Goal: Task Accomplishment & Management: Manage account settings

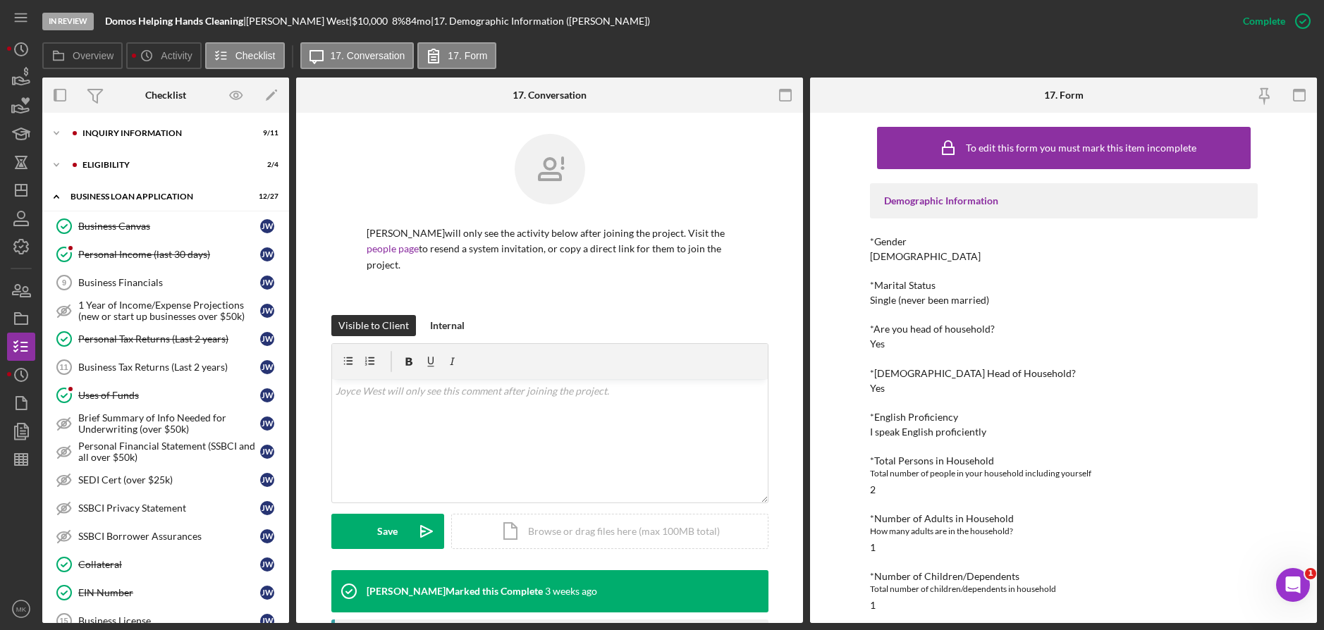
scroll to position [207, 0]
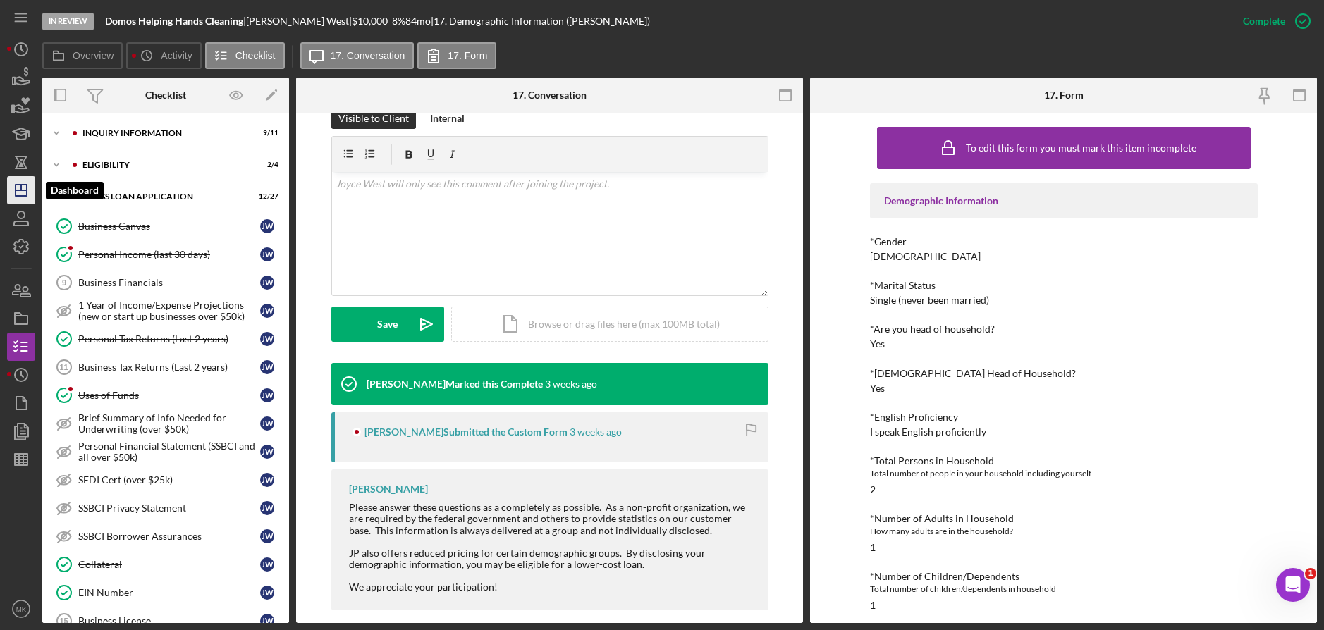
click at [20, 188] on icon "Icon/Dashboard" at bounding box center [21, 190] width 35 height 35
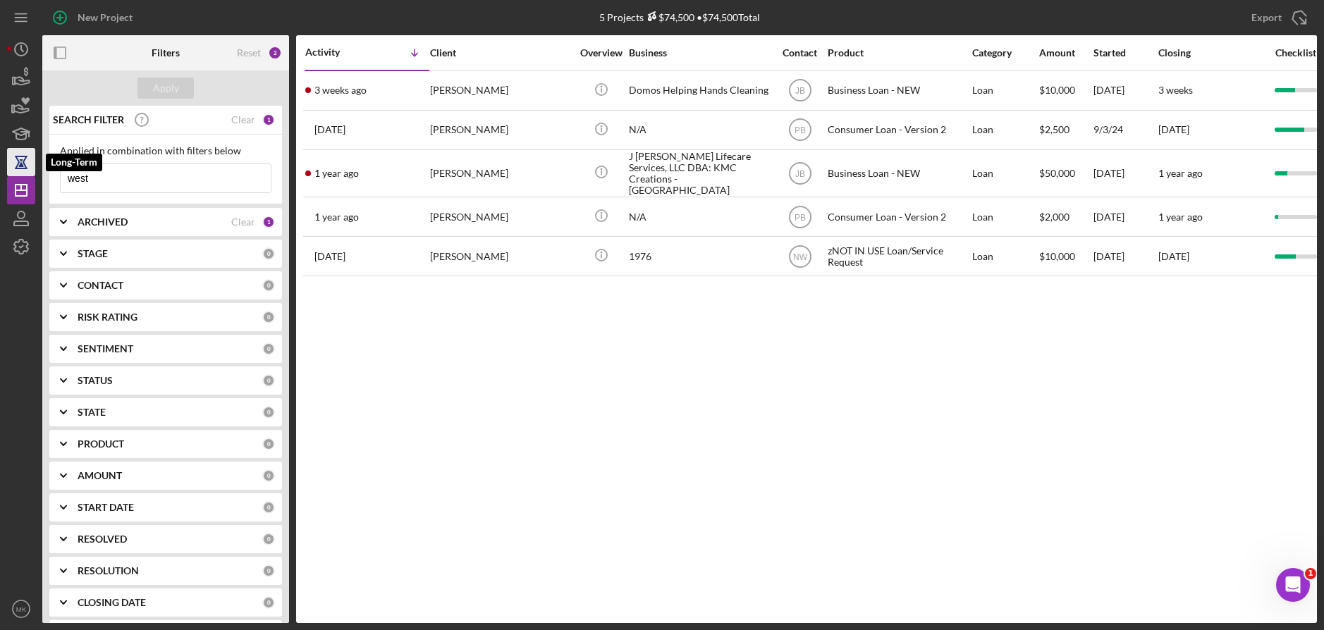
drag, startPoint x: 98, startPoint y: 176, endPoint x: 13, endPoint y: 169, distance: 84.9
click at [13, 169] on div "New Project 5 Projects $74,500 • $74,500 Total west Export Icon/Export Filters …" at bounding box center [662, 311] width 1310 height 623
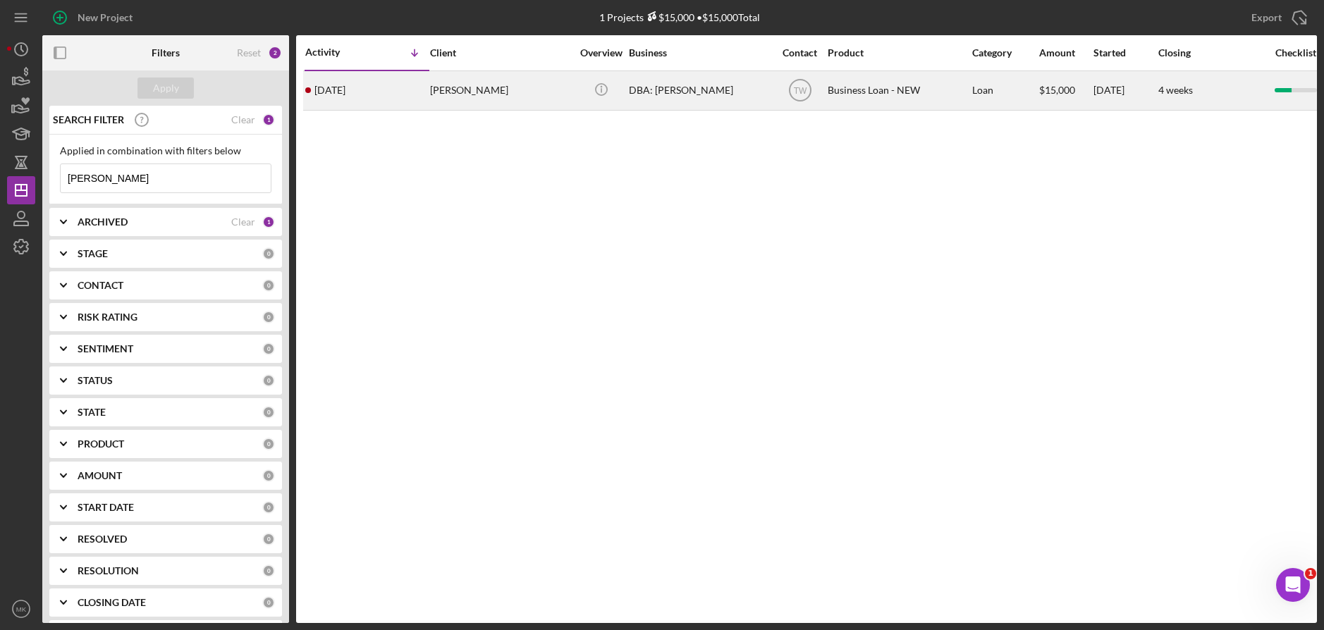
type input "[PERSON_NAME]"
click at [494, 87] on div "[PERSON_NAME]" at bounding box center [500, 90] width 141 height 37
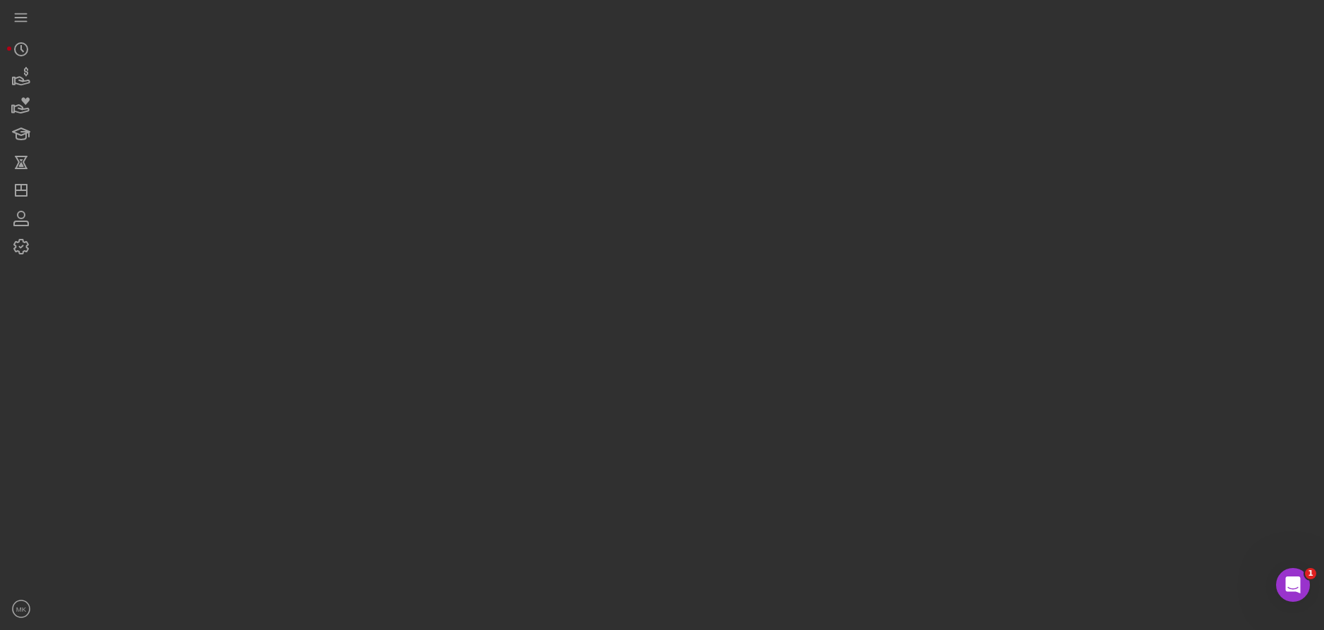
click at [494, 87] on div at bounding box center [679, 311] width 1275 height 623
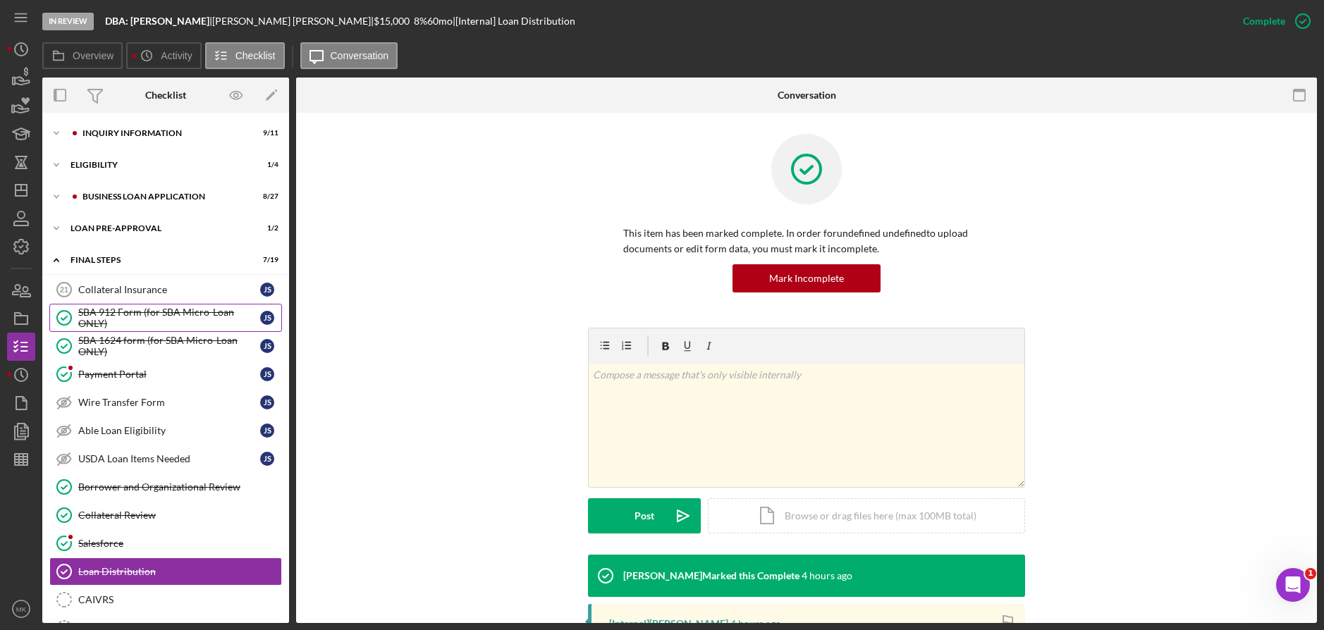
click at [126, 320] on div "SBA 912 Form (for SBA Micro-Loan ONLY)" at bounding box center [169, 318] width 182 height 23
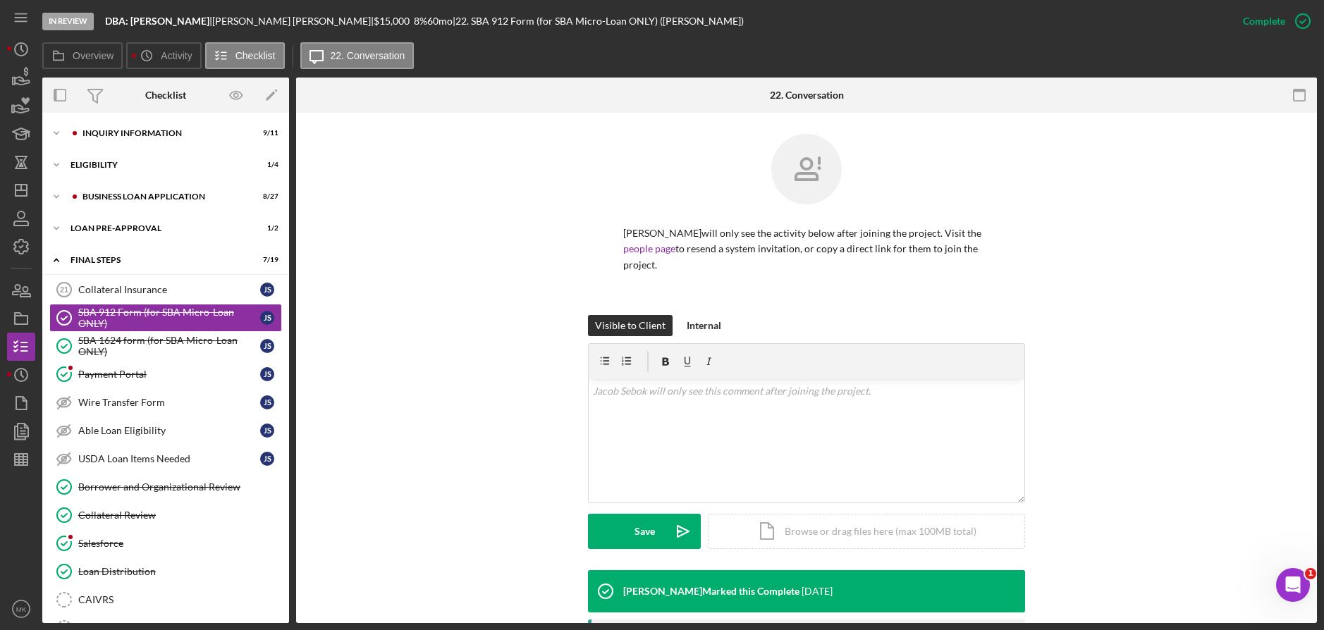
scroll to position [236, 0]
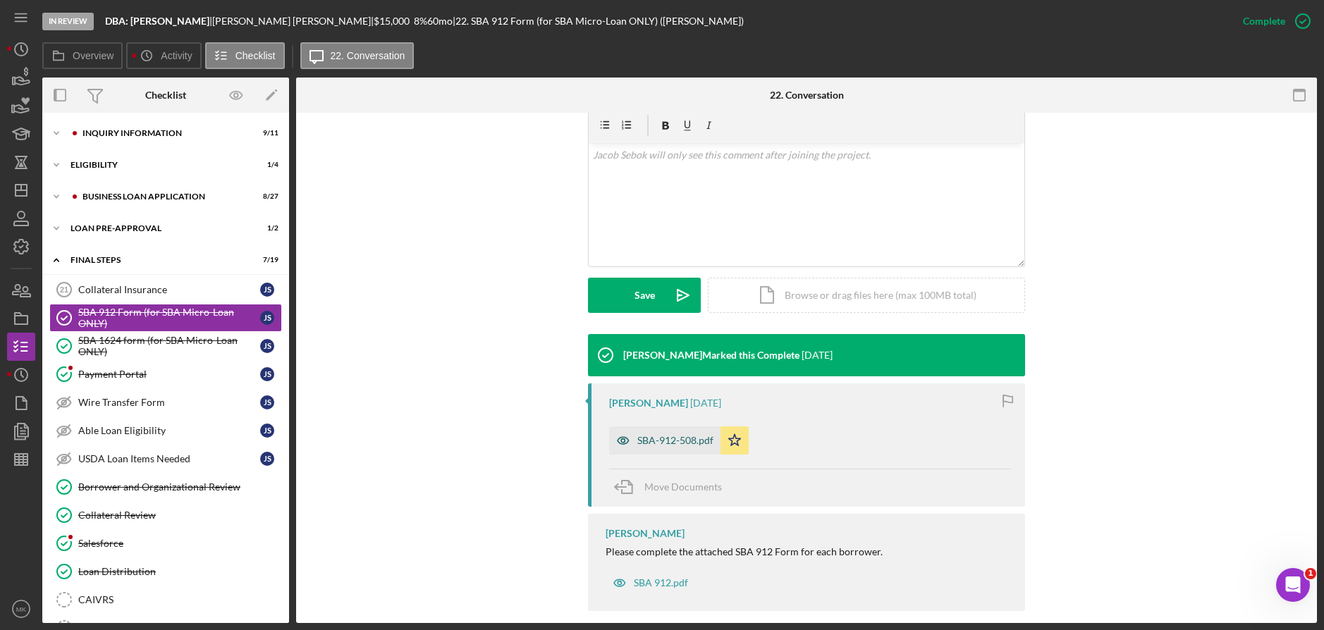
click at [669, 435] on div "SBA-912-508.pdf" at bounding box center [675, 440] width 76 height 11
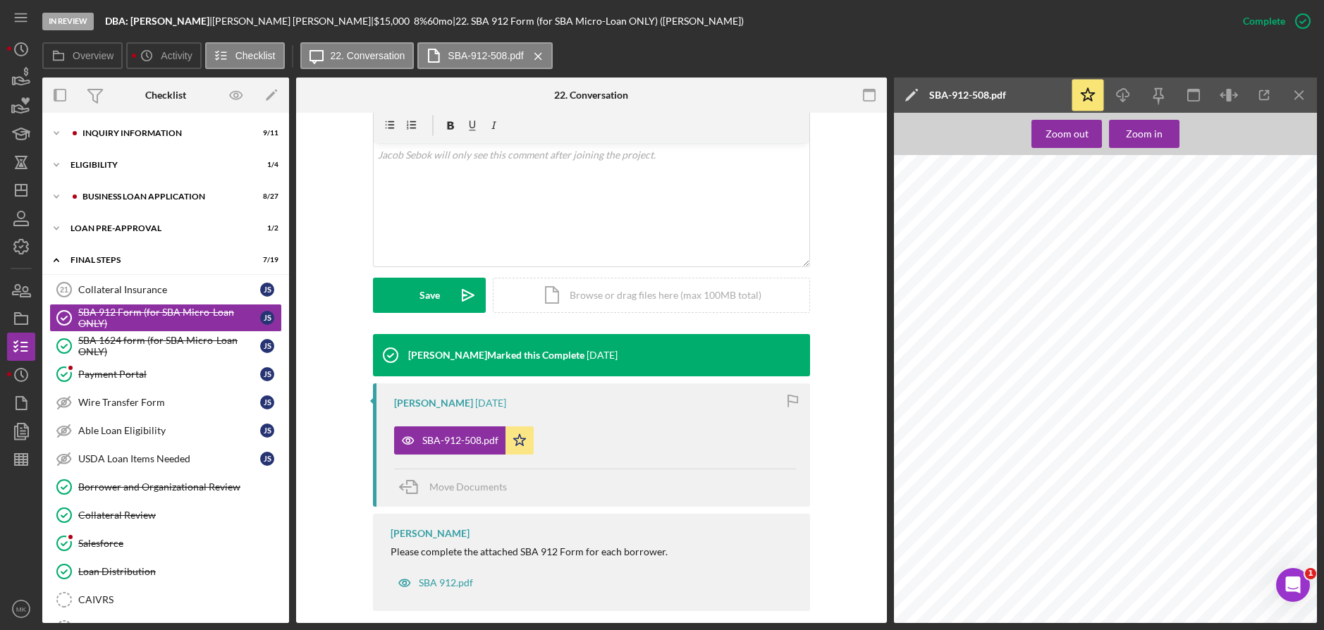
click at [1172, 401] on div "United States of America SMALL BUSINESS ADMINISTRATION STATEMENT OF PERSONAL HI…" at bounding box center [1110, 434] width 432 height 558
click at [133, 343] on div "SBA 1624 form (for SBA Micro-Loan ONLY)" at bounding box center [169, 346] width 182 height 23
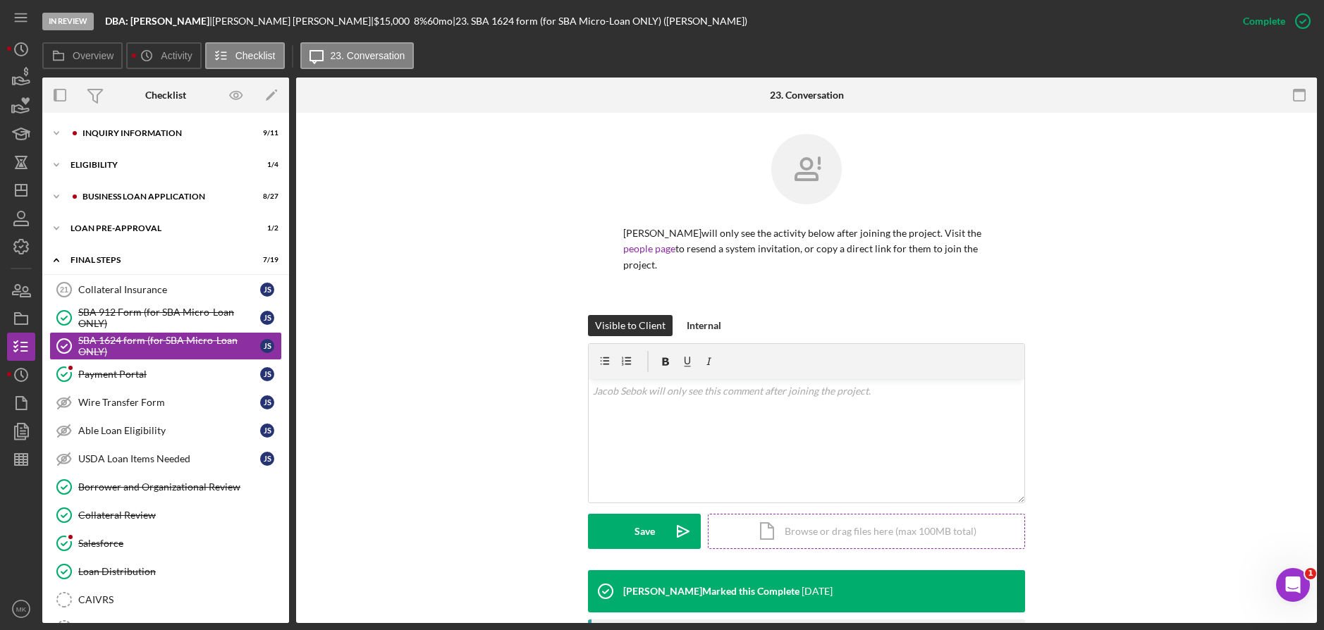
scroll to position [236, 0]
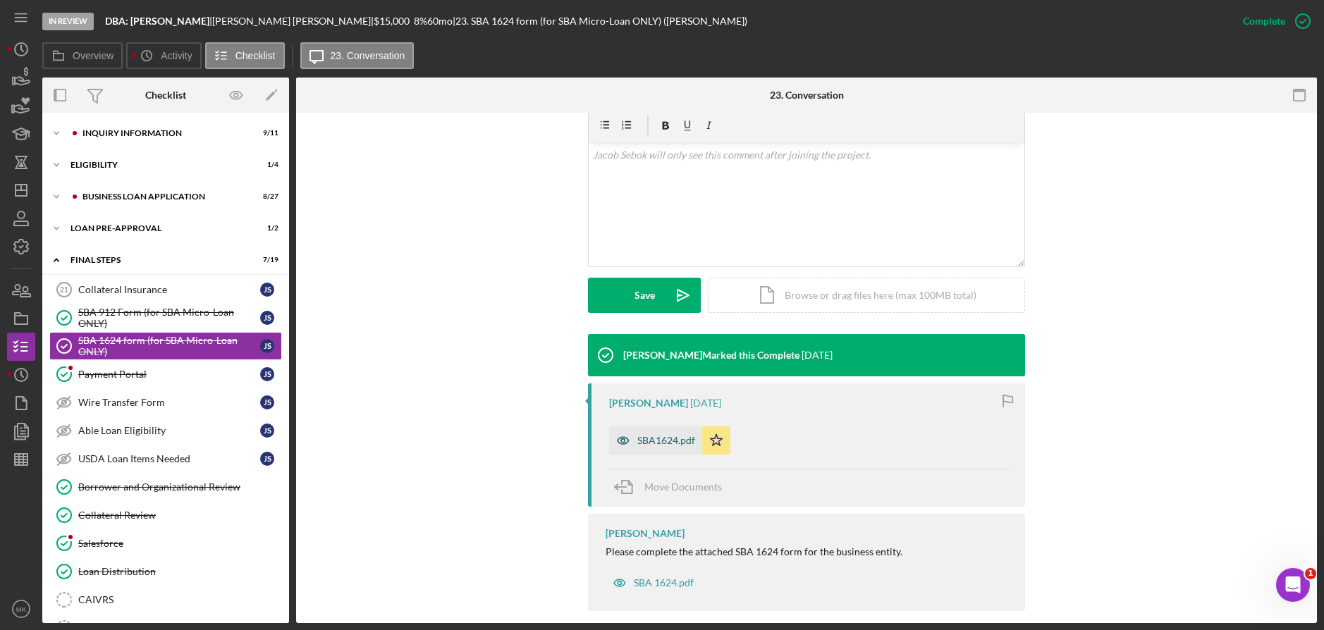
click at [667, 435] on div "SBA1624.pdf" at bounding box center [666, 440] width 58 height 11
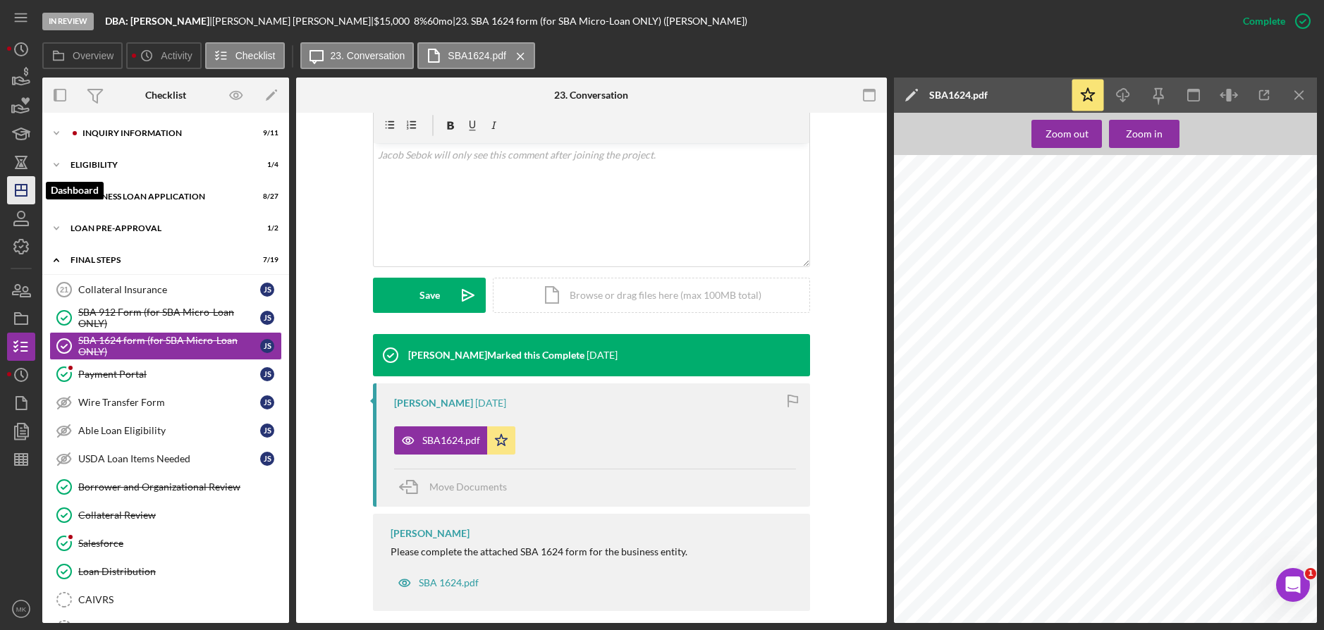
click at [24, 180] on icon "Icon/Dashboard" at bounding box center [21, 190] width 35 height 35
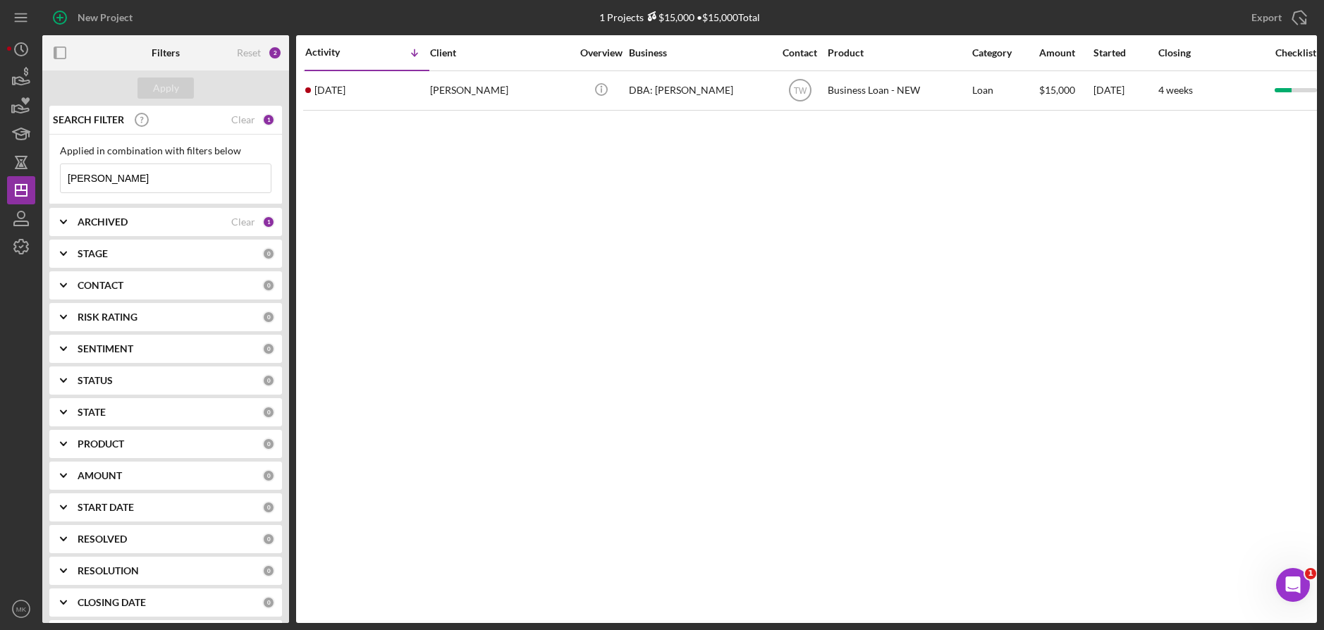
drag, startPoint x: 121, startPoint y: 178, endPoint x: 1, endPoint y: 169, distance: 120.9
click at [1, 169] on div "New Project 1 Projects $15,000 • $15,000 Total [PERSON_NAME] Export Icon/Export…" at bounding box center [662, 315] width 1324 height 630
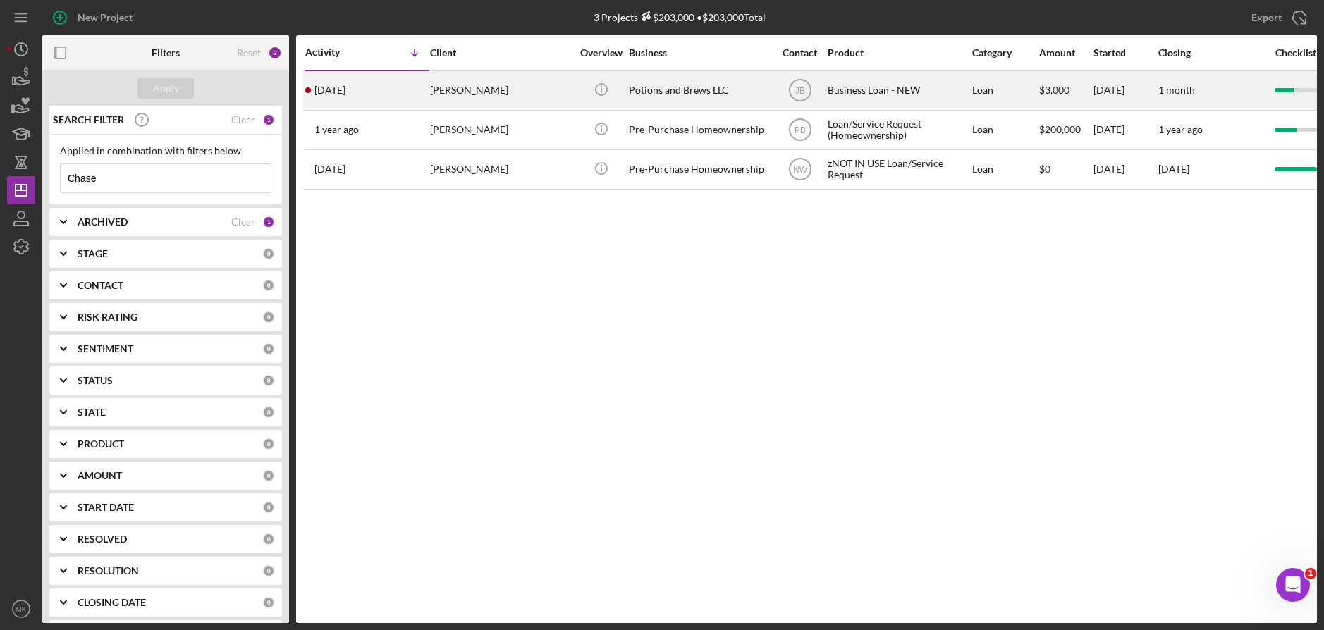
type input "Chase"
click at [693, 93] on div "Potions and Brews LLC" at bounding box center [699, 90] width 141 height 37
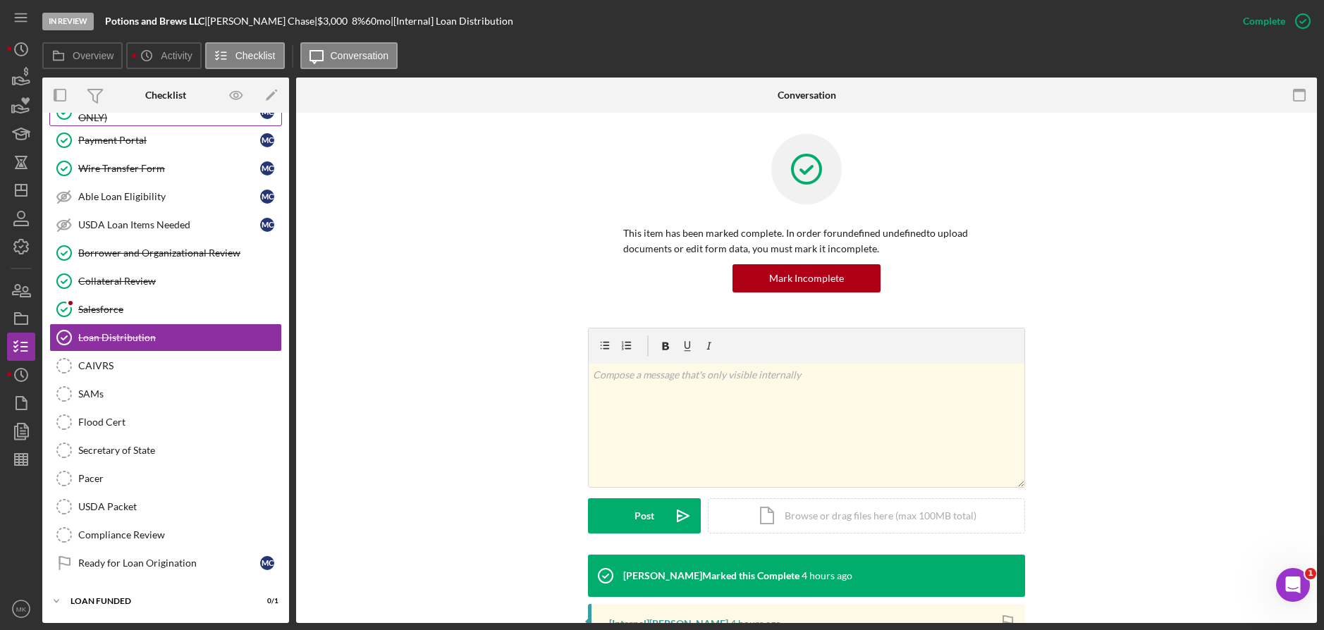
scroll to position [93, 0]
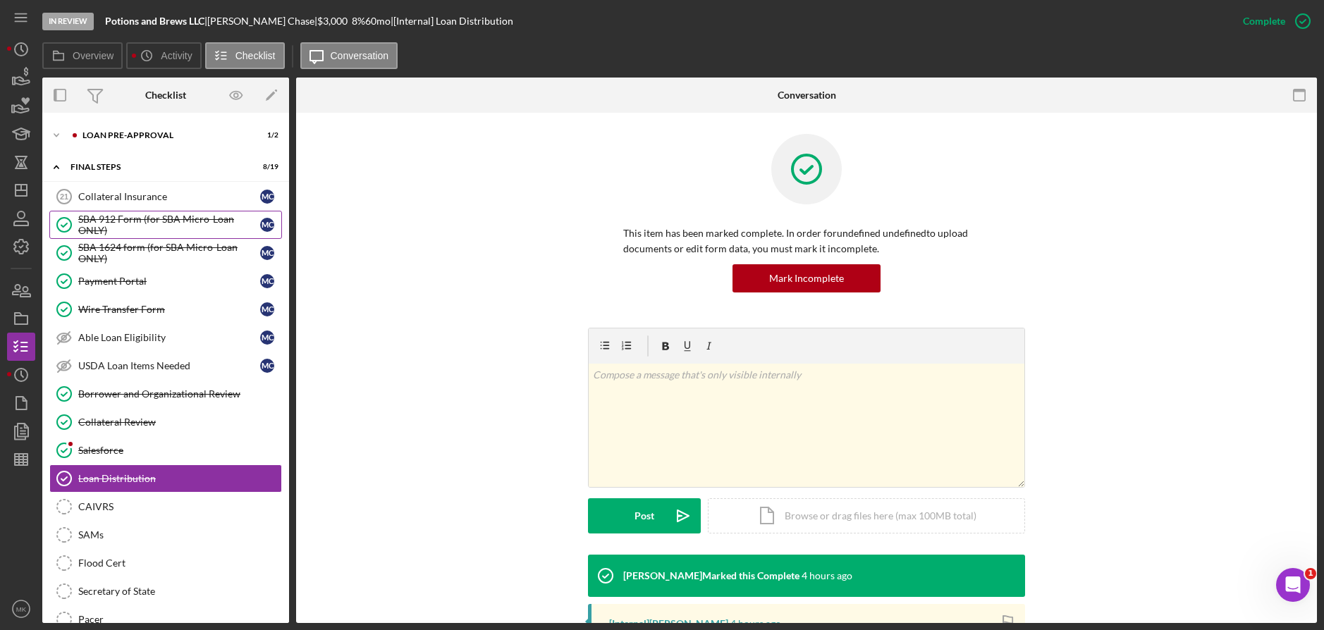
click at [133, 229] on div "SBA 912 Form (for SBA Micro-Loan ONLY)" at bounding box center [169, 225] width 182 height 23
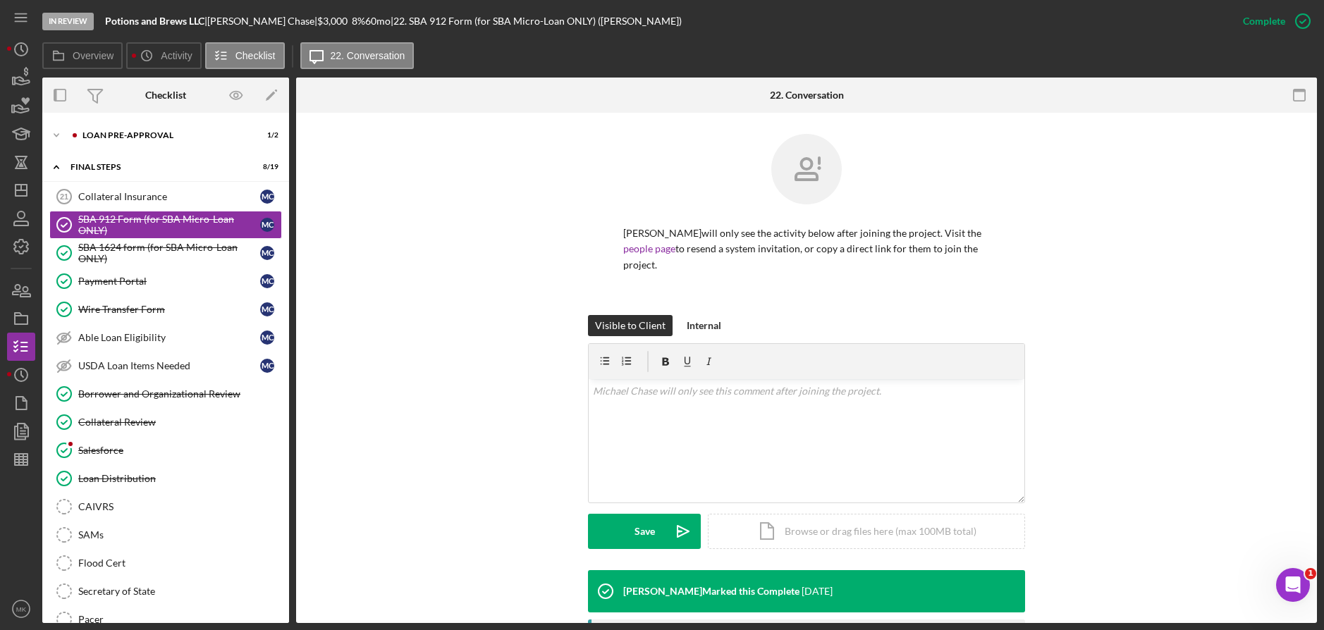
scroll to position [252, 0]
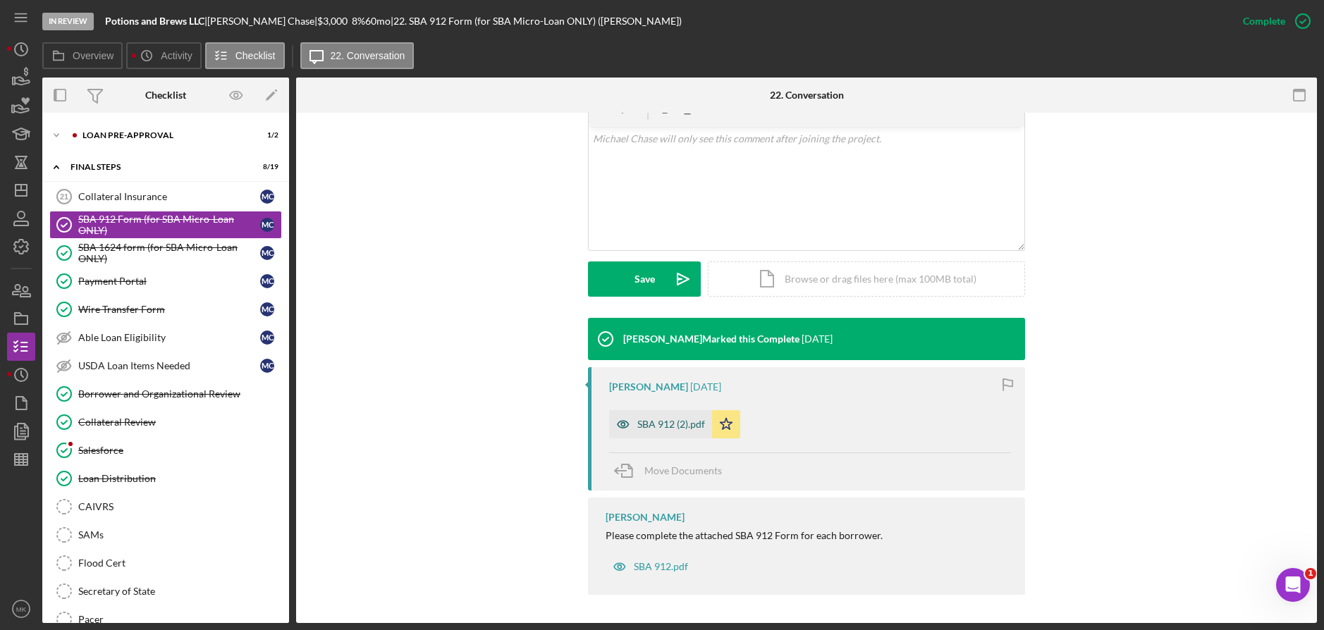
click at [667, 420] on div "SBA 912 (2).pdf" at bounding box center [671, 424] width 68 height 11
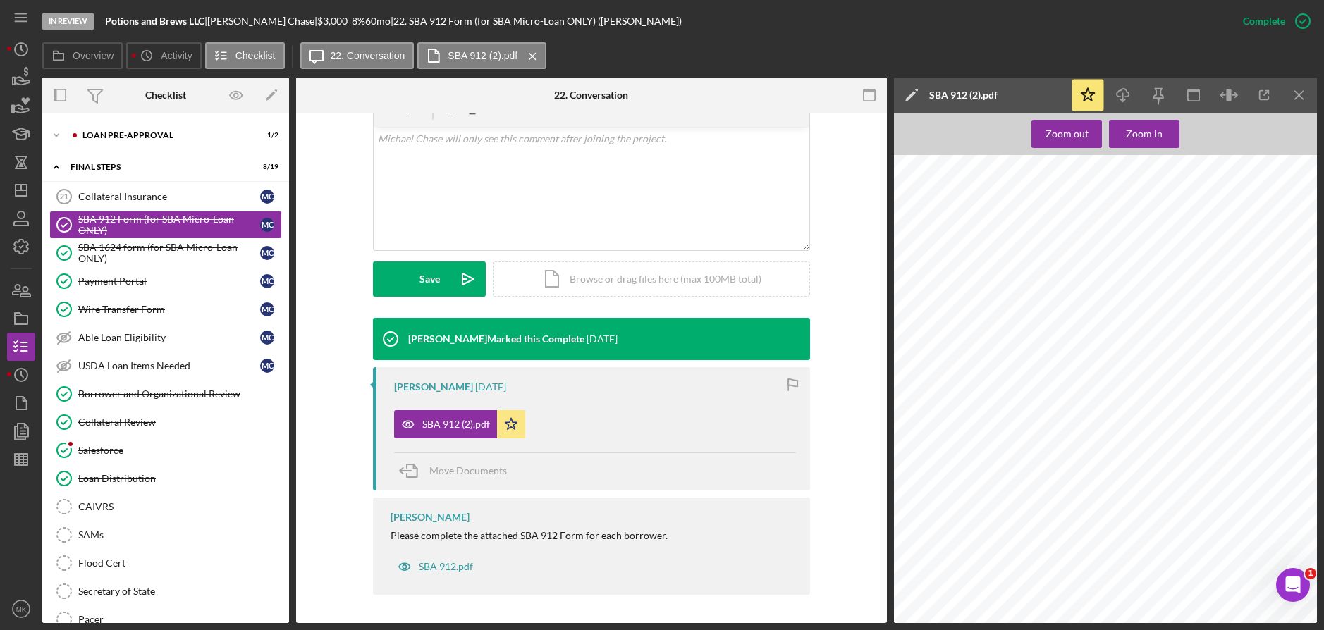
scroll to position [212, 0]
click at [156, 252] on div "SBA 1624 form (for SBA Micro-Loan ONLY)" at bounding box center [169, 253] width 182 height 23
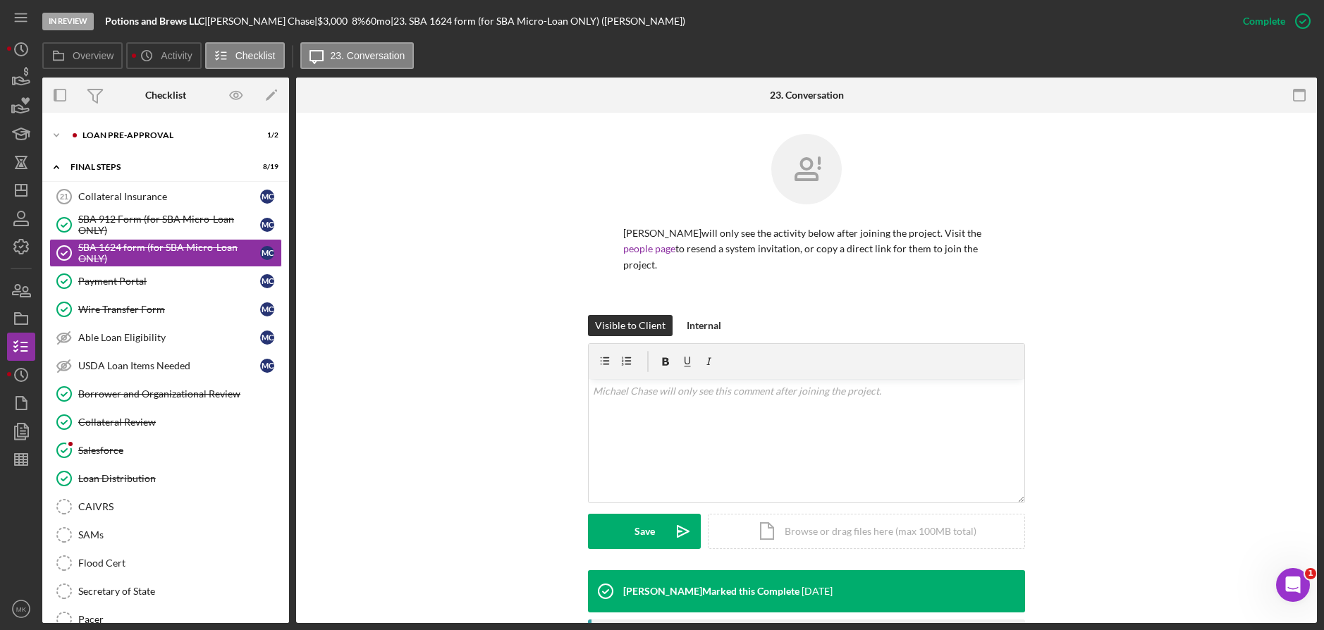
scroll to position [252, 0]
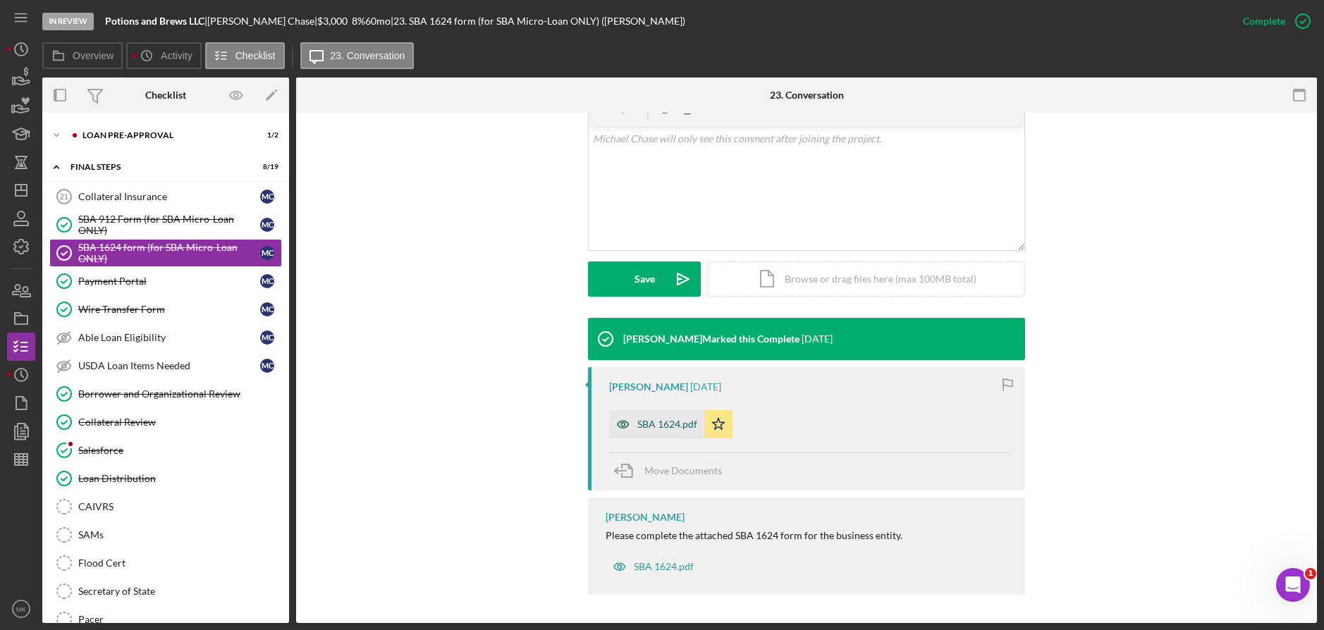
click at [658, 423] on div "SBA 1624.pdf" at bounding box center [667, 424] width 60 height 11
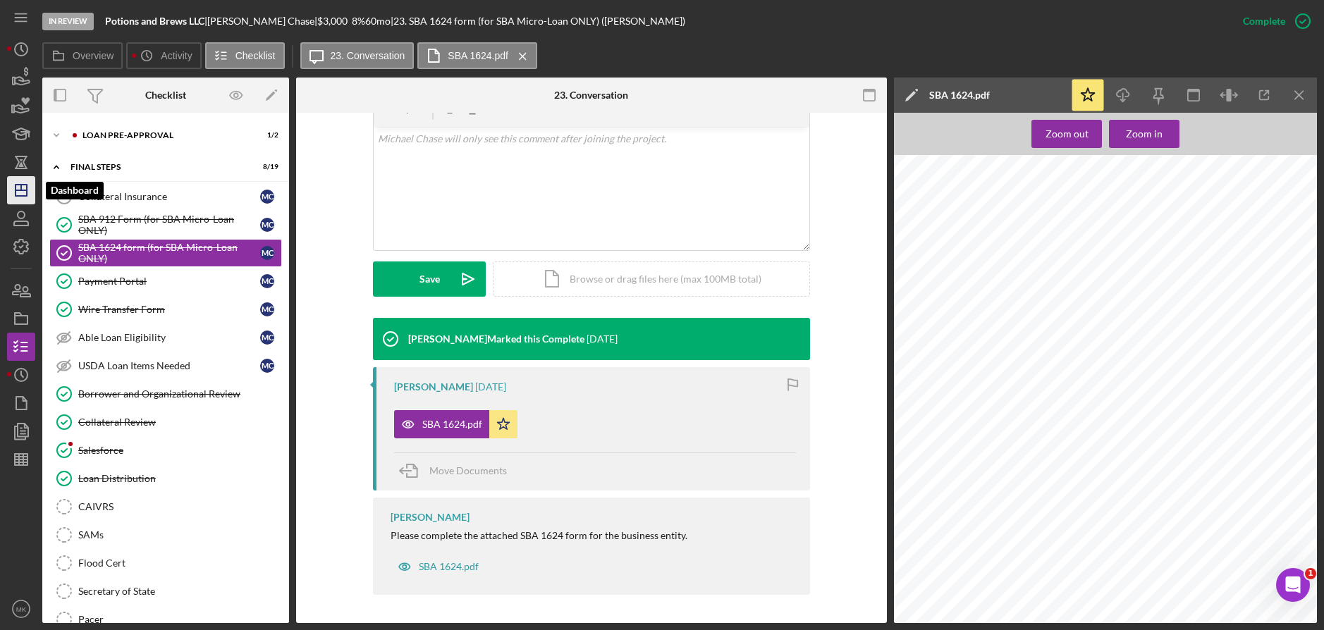
click at [9, 187] on icon "Icon/Dashboard" at bounding box center [21, 190] width 35 height 35
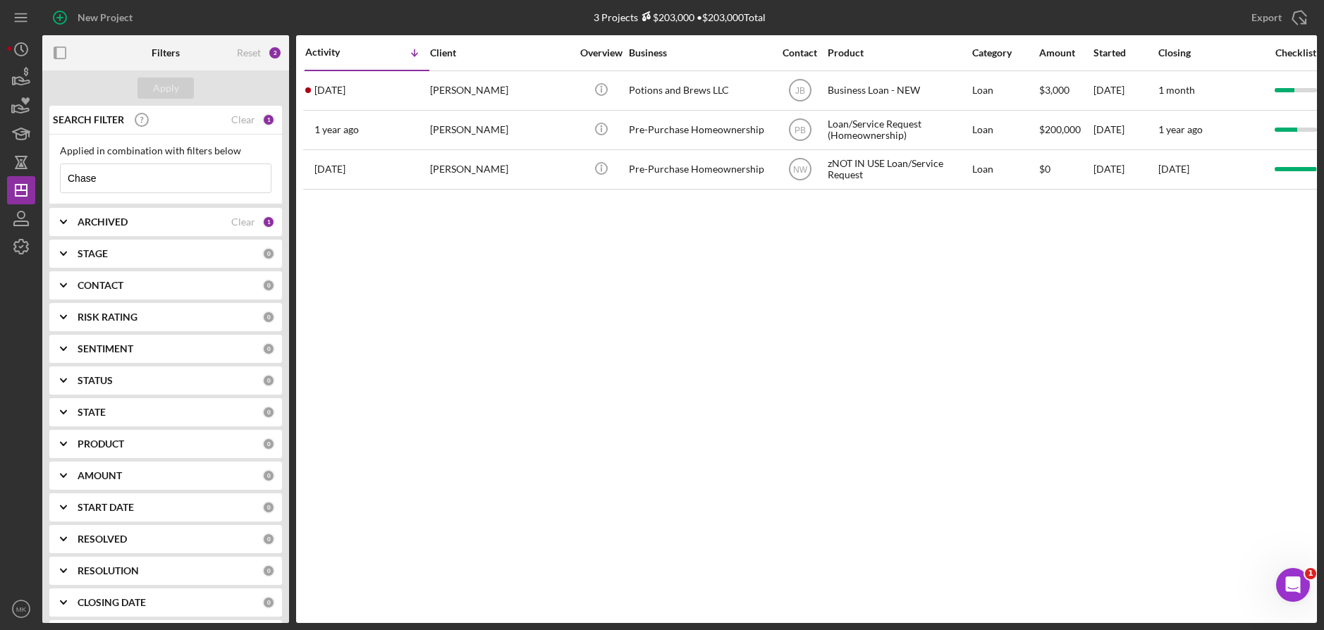
drag, startPoint x: 103, startPoint y: 173, endPoint x: -6, endPoint y: 167, distance: 108.7
click at [0, 167] on html "New Project 3 Projects $203,000 • $203,000 Total Chase Export Icon/Export Filte…" at bounding box center [662, 315] width 1324 height 630
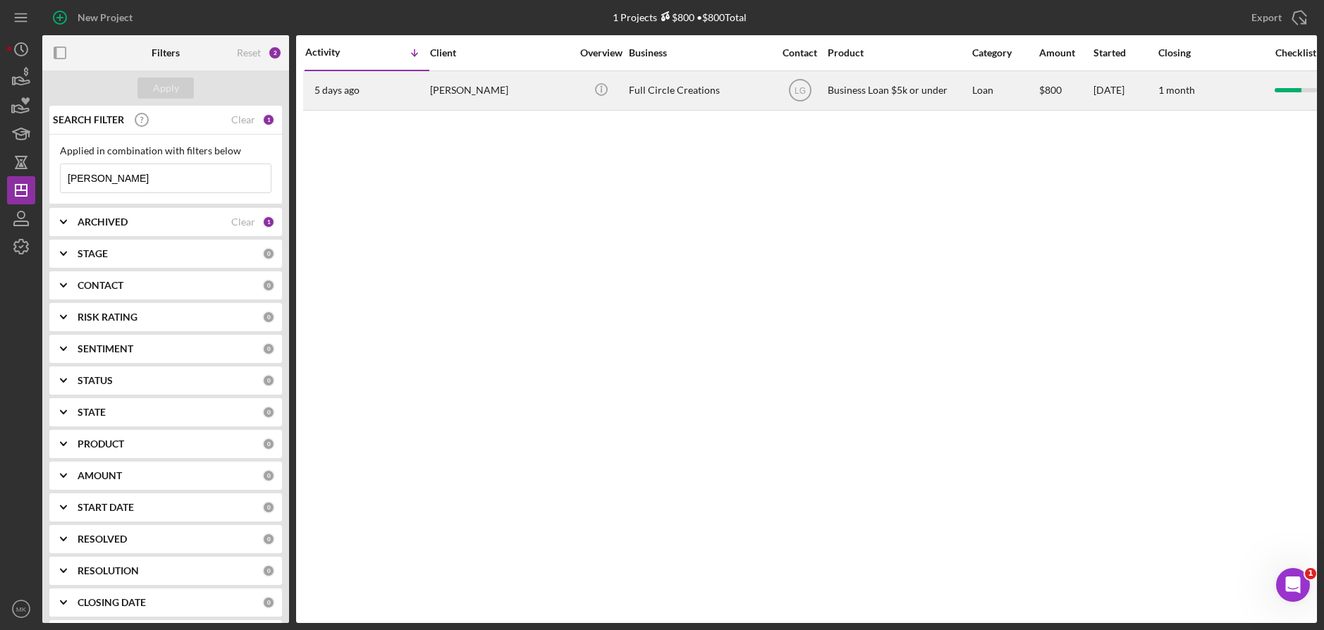
type input "[PERSON_NAME]"
click at [508, 94] on div "[PERSON_NAME]" at bounding box center [500, 90] width 141 height 37
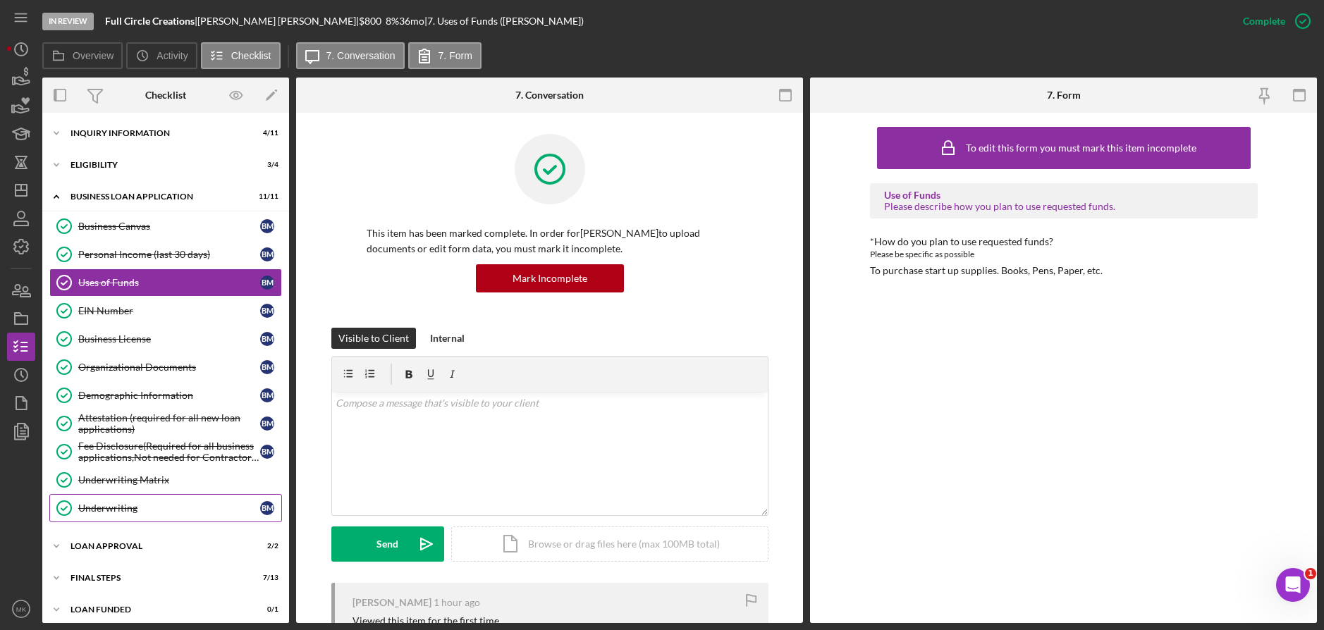
scroll to position [8, 0]
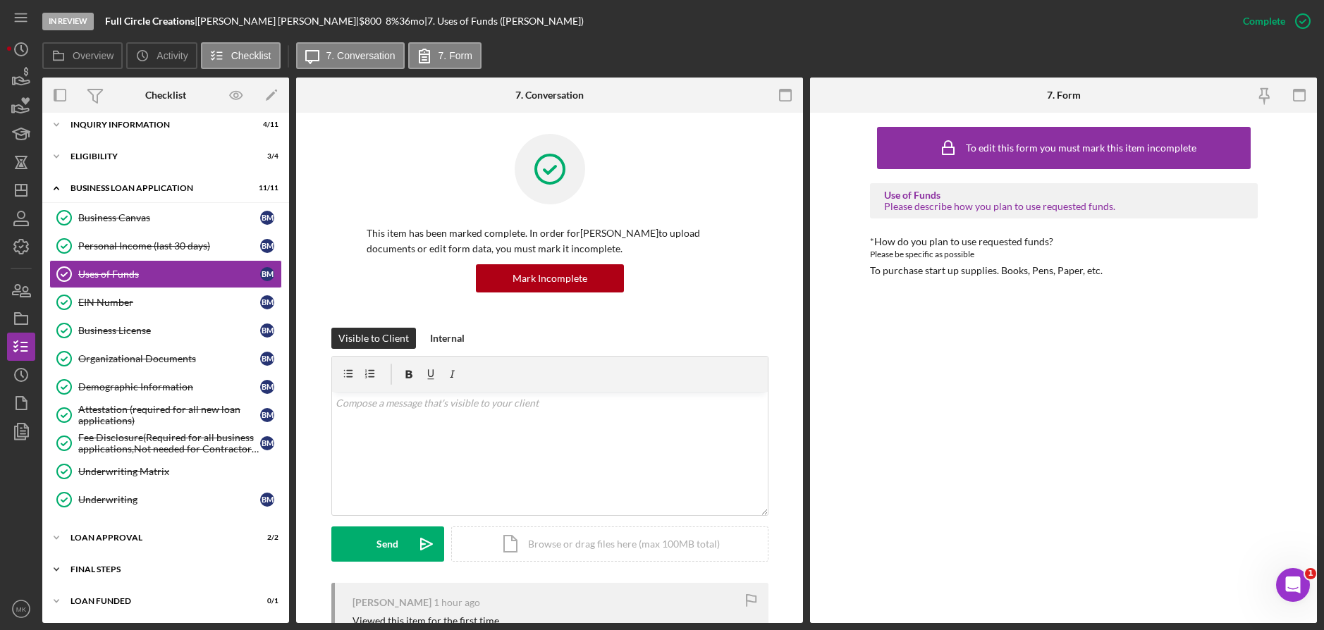
click at [114, 577] on div "Icon/Expander Final Steps 7 / 13" at bounding box center [165, 570] width 247 height 28
click at [118, 601] on div "SBA 912 Form (for SBA Micro-Loan ONLY)" at bounding box center [169, 599] width 182 height 23
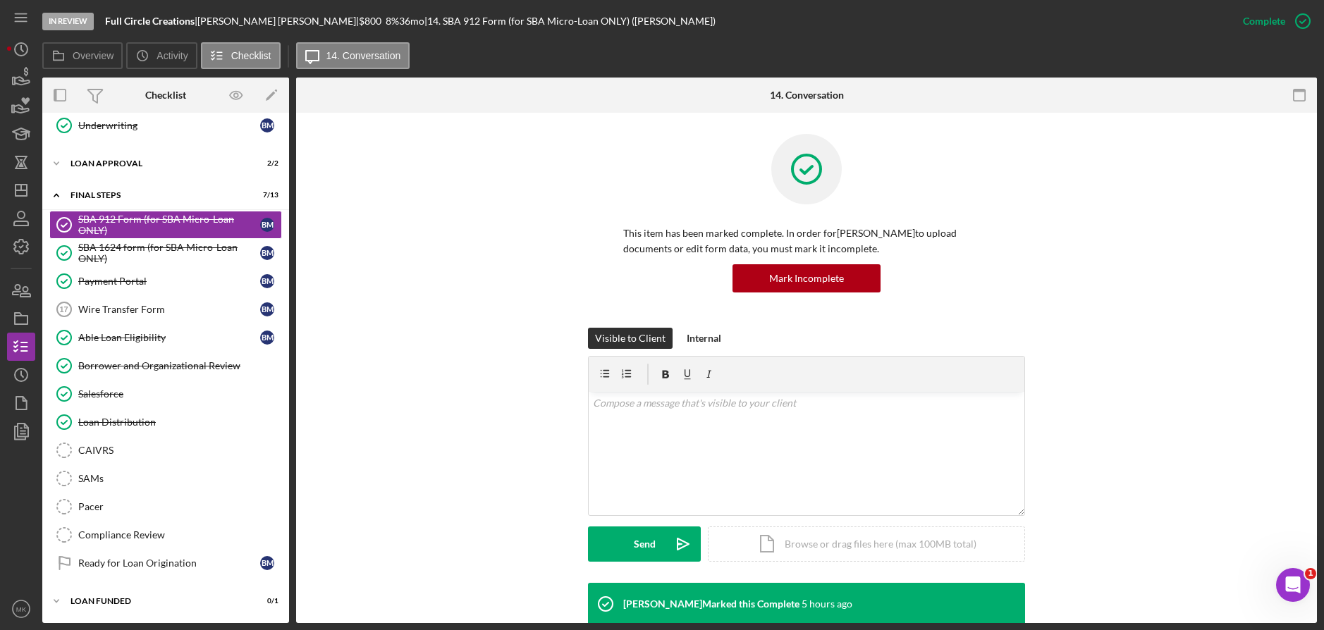
scroll to position [333, 0]
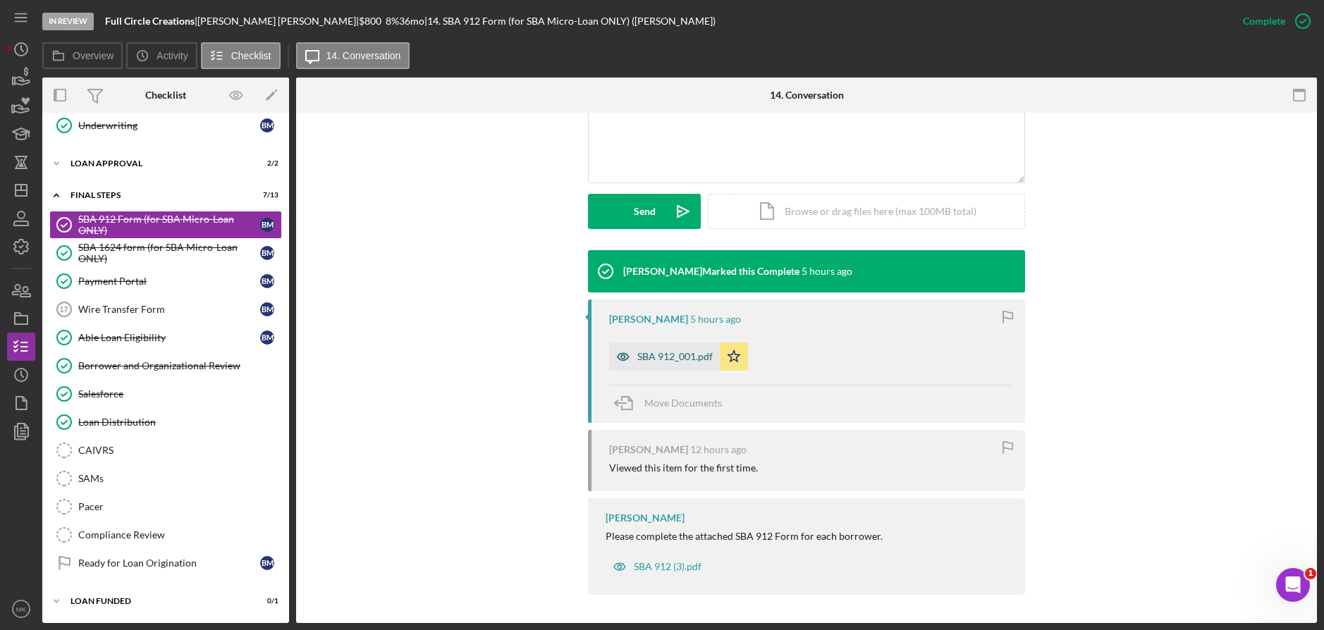
click at [672, 365] on div "SBA 912_001.pdf" at bounding box center [664, 357] width 111 height 28
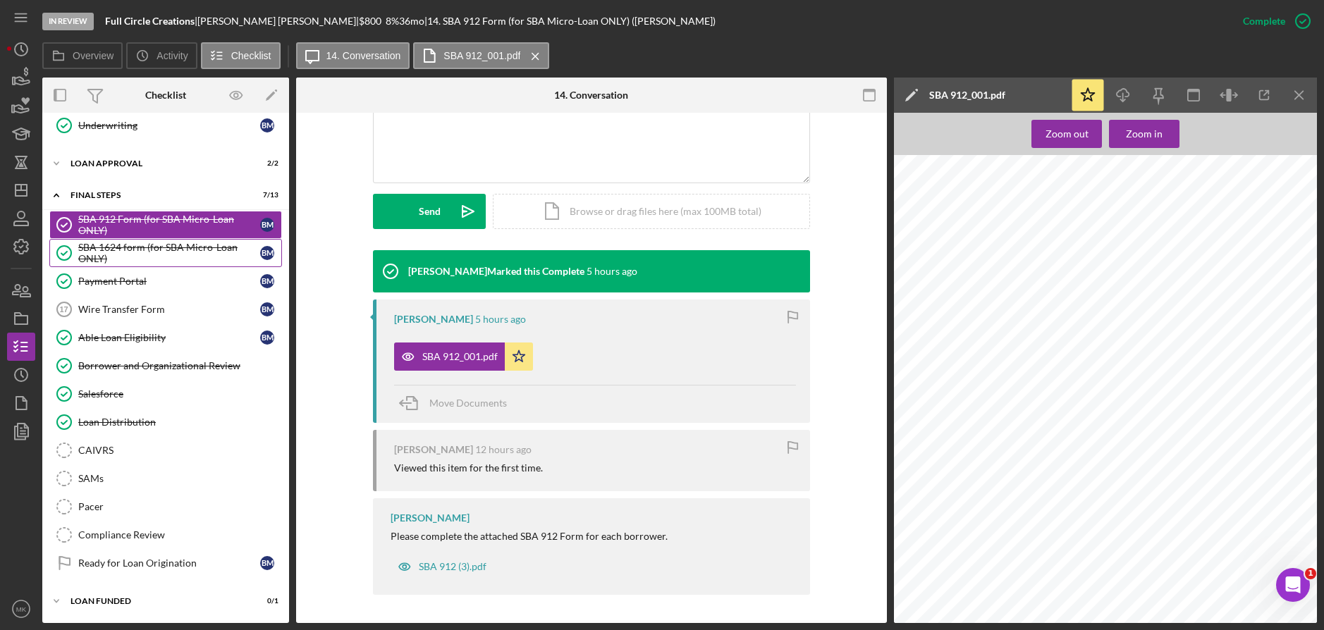
click at [169, 250] on div "SBA 1624 form (for SBA Micro-Loan ONLY)" at bounding box center [169, 253] width 182 height 23
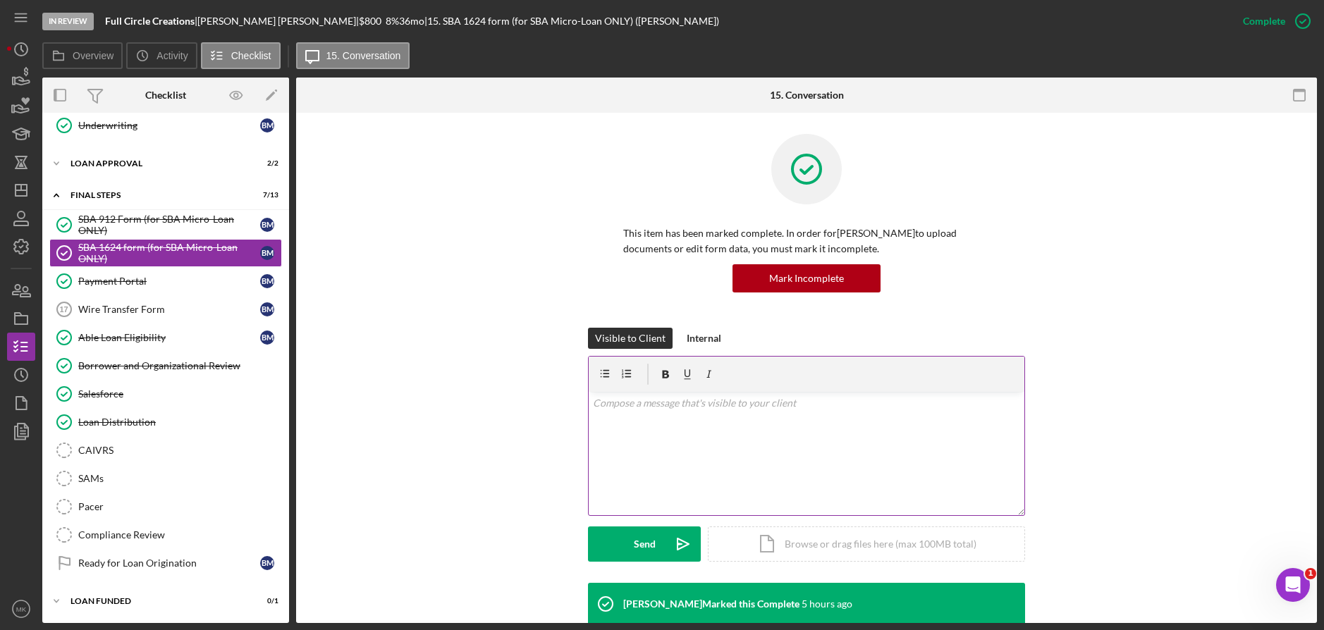
scroll to position [282, 0]
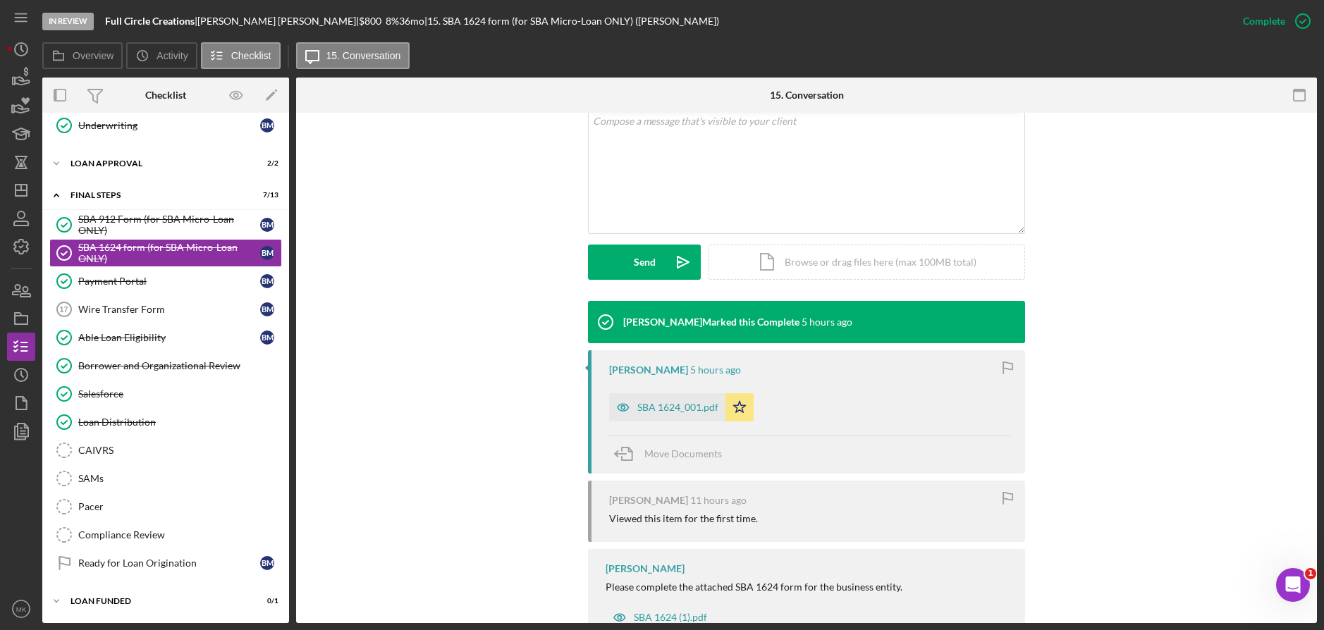
click at [653, 417] on div "SBA 1624_001.pdf" at bounding box center [667, 407] width 116 height 28
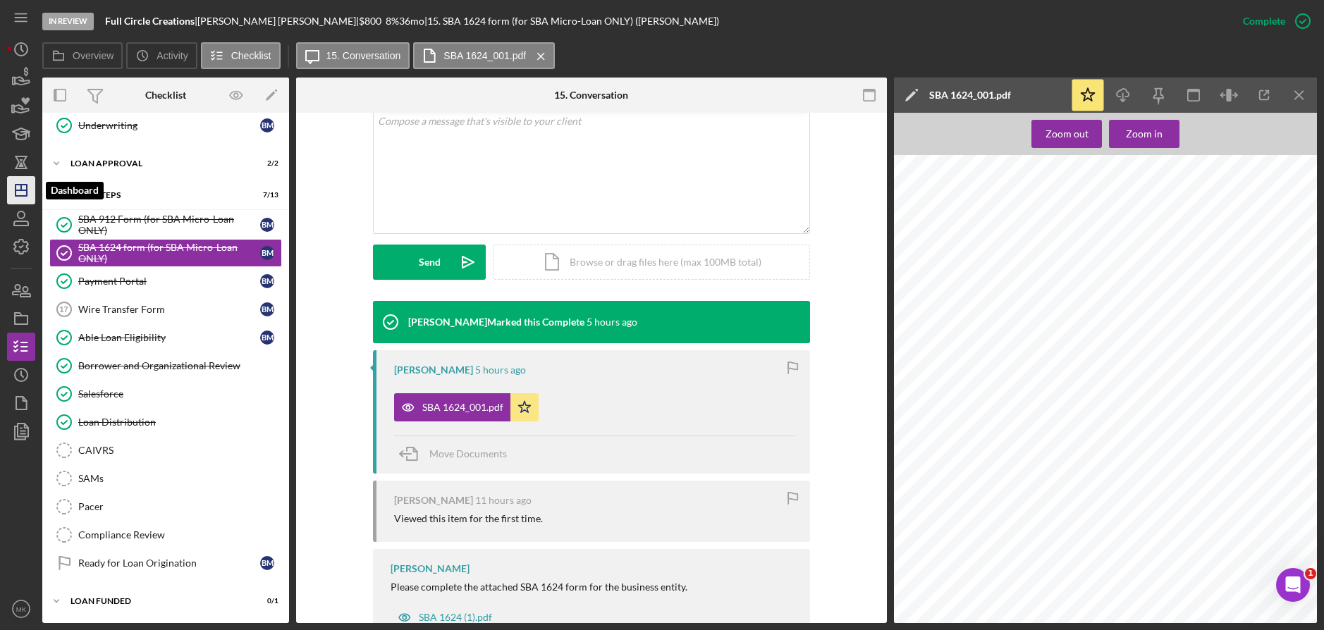
click at [23, 196] on polygon "button" at bounding box center [21, 190] width 11 height 11
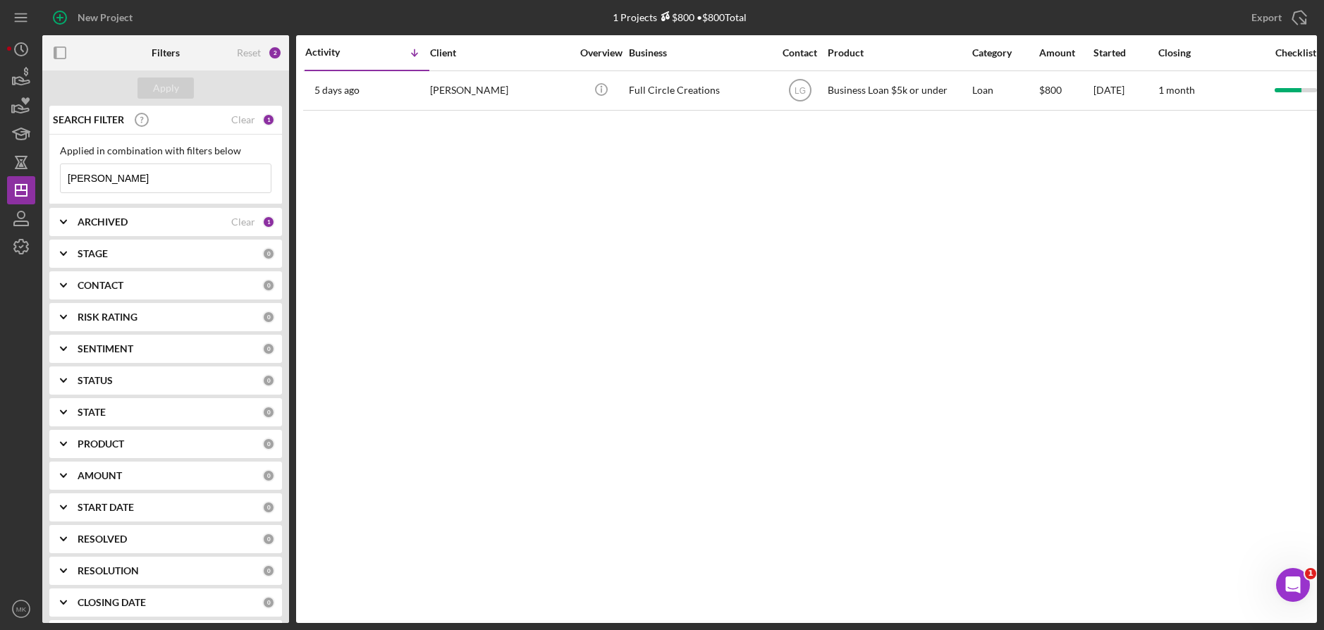
drag, startPoint x: 147, startPoint y: 167, endPoint x: 3, endPoint y: 173, distance: 144.7
click at [3, 173] on div "New Project 1 Projects $800 • $800 Total [PERSON_NAME] Export Icon/Export Filte…" at bounding box center [662, 315] width 1324 height 630
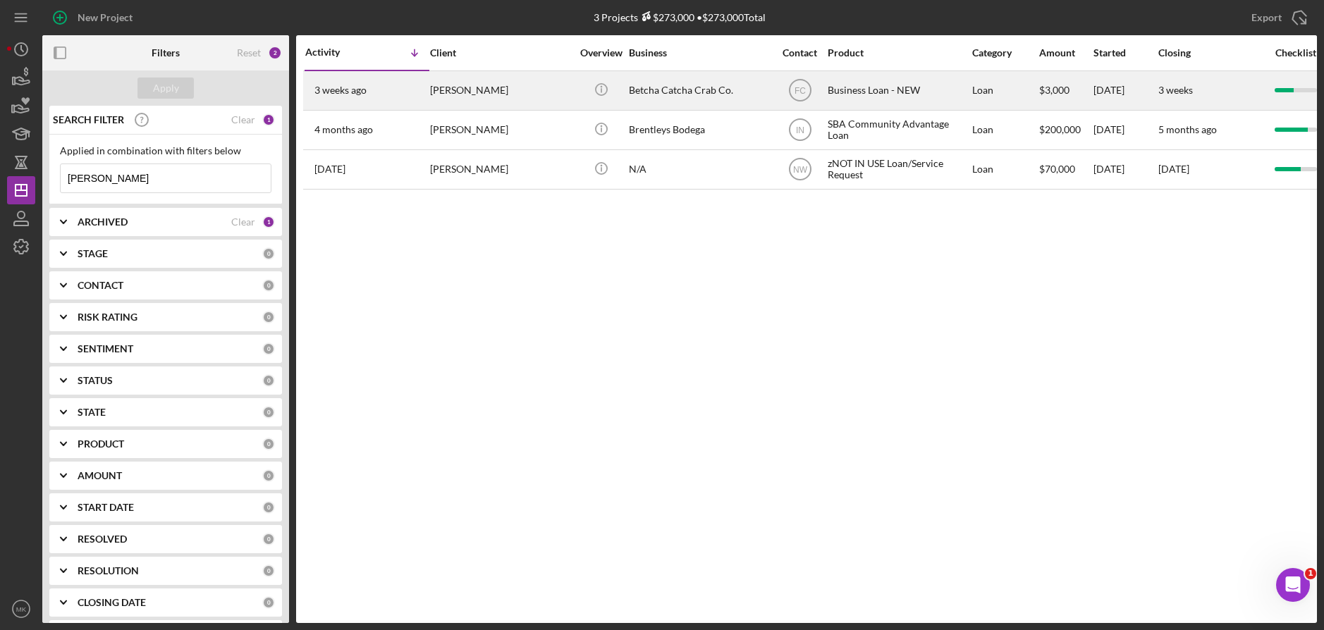
type input "[PERSON_NAME]"
click at [539, 99] on div "[PERSON_NAME]" at bounding box center [500, 90] width 141 height 37
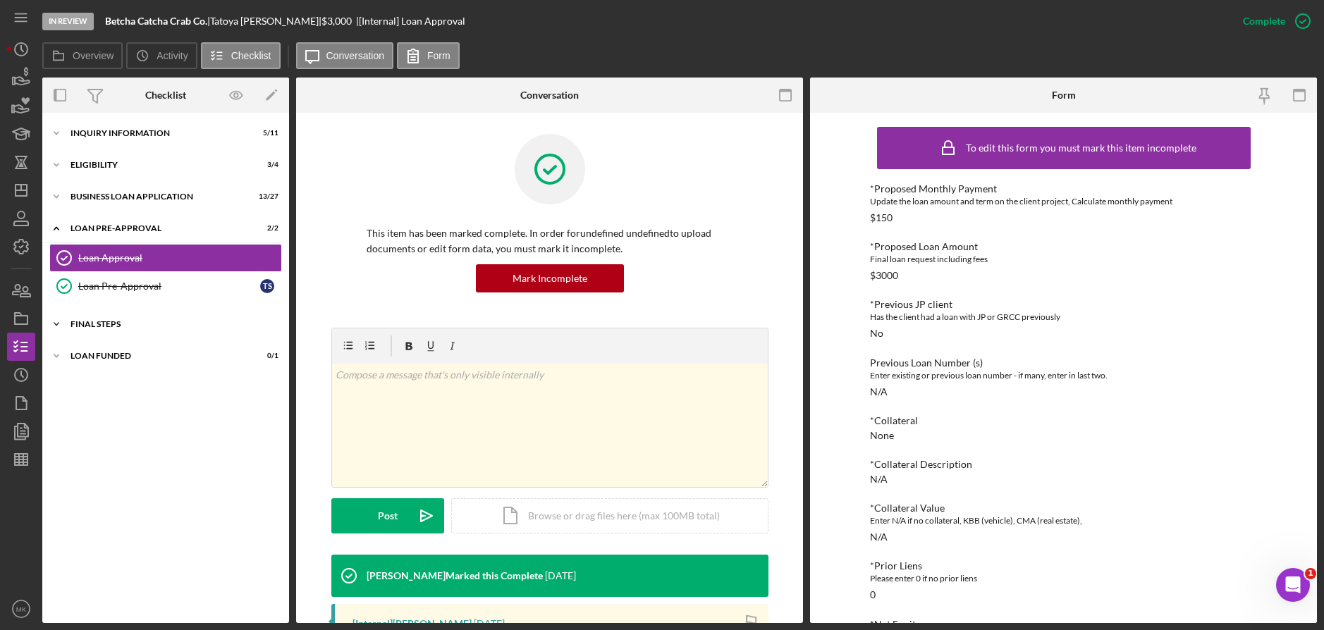
click at [80, 324] on div "FINAL STEPS" at bounding box center [171, 324] width 201 height 8
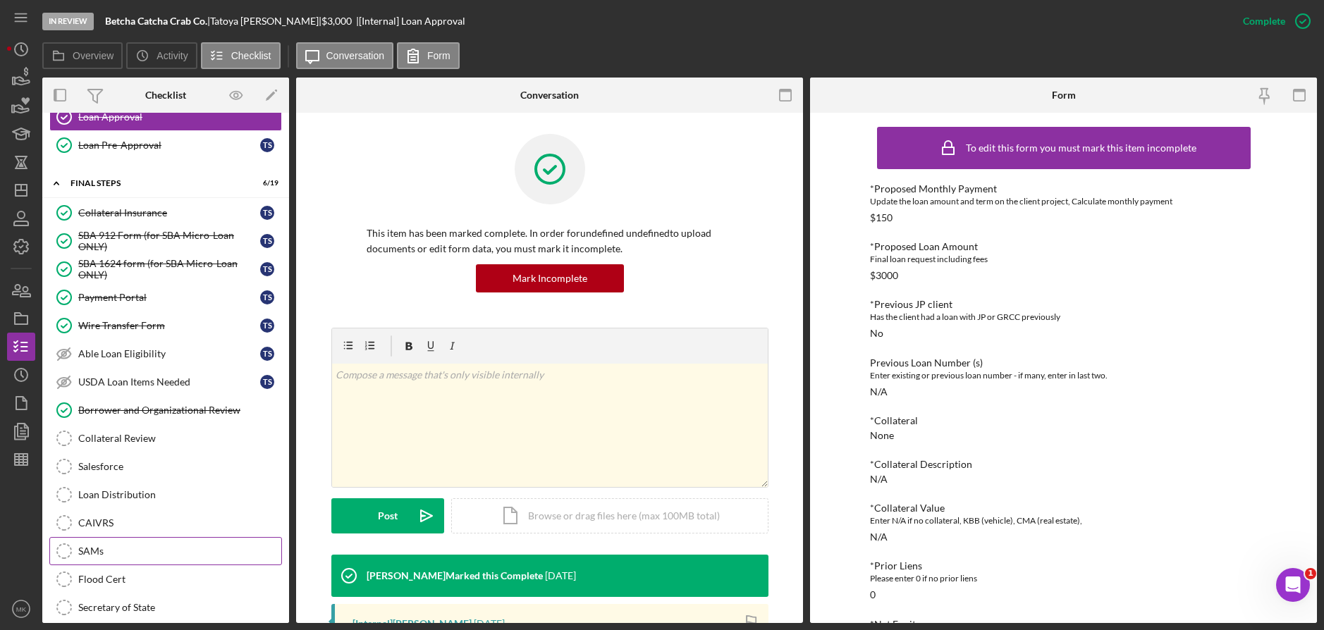
scroll to position [212, 0]
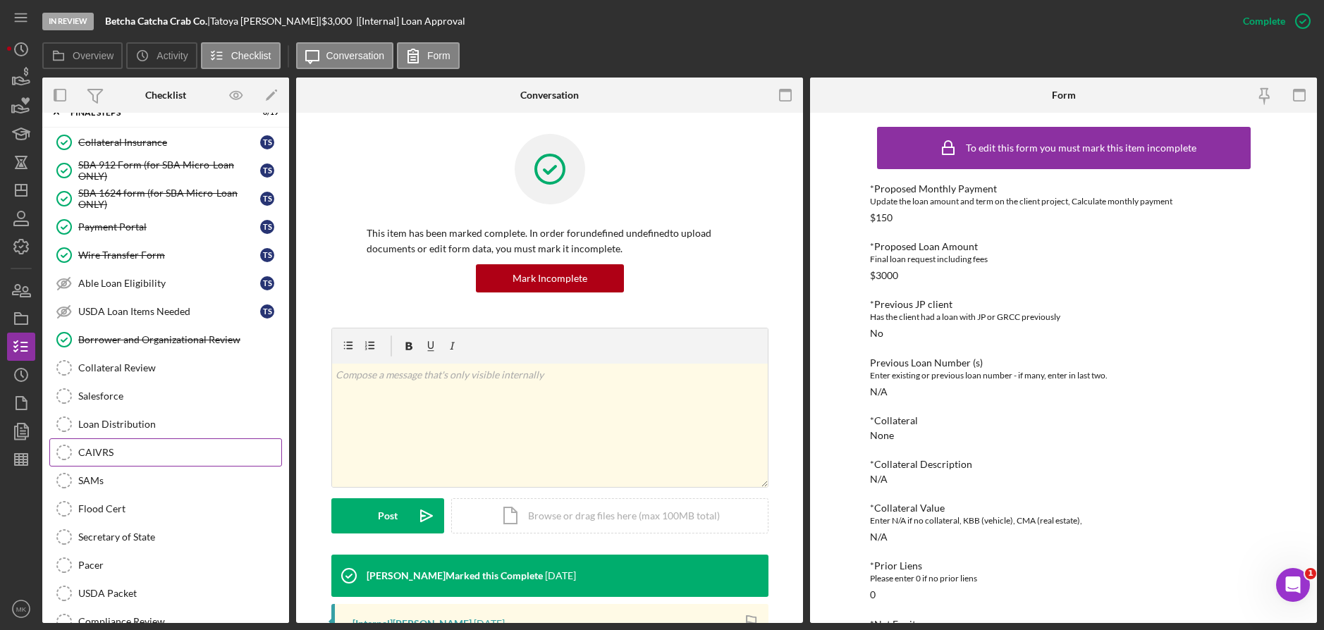
click at [159, 454] on div "CAIVRS" at bounding box center [179, 452] width 203 height 11
